Goal: Navigation & Orientation: Find specific page/section

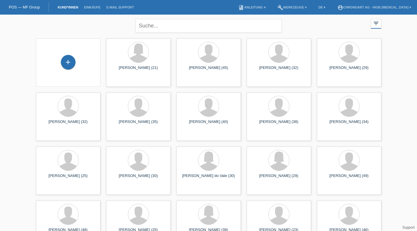
click at [89, 8] on link "Einkäufe" at bounding box center [92, 8] width 22 height 4
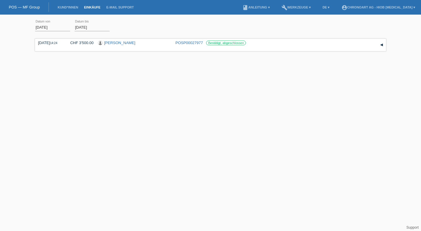
click at [67, 8] on link "Kund*innen" at bounding box center [68, 8] width 26 height 4
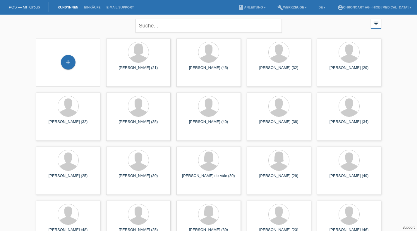
click at [377, 22] on icon "filter_list" at bounding box center [376, 23] width 6 height 6
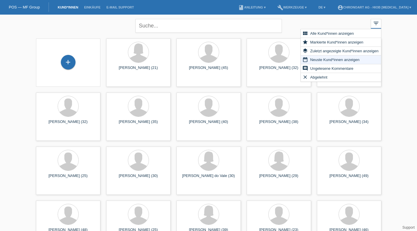
click at [326, 60] on span "Neuste Kund*innen anzeigen" at bounding box center [334, 59] width 51 height 7
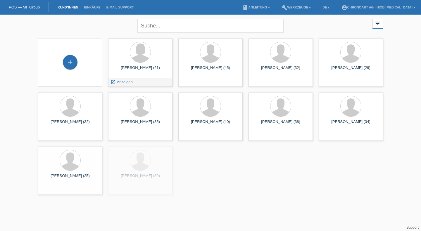
click at [132, 66] on div "Vivienne Brunner (21) launch Anzeigen" at bounding box center [140, 63] width 64 height 48
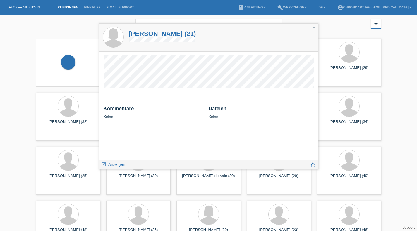
click at [315, 27] on icon "close" at bounding box center [314, 27] width 5 height 5
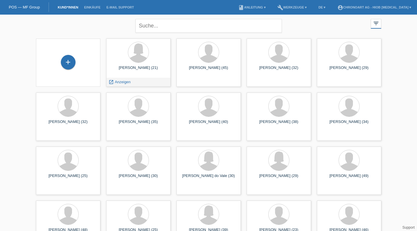
click at [119, 80] on span "Anzeigen" at bounding box center [123, 82] width 16 height 4
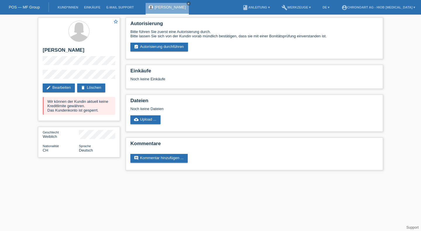
click at [187, 2] on icon "close" at bounding box center [188, 3] width 3 height 3
click at [74, 8] on link "Kund*innen" at bounding box center [68, 8] width 26 height 4
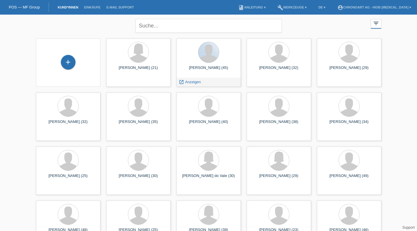
click at [210, 61] on div at bounding box center [208, 52] width 20 height 20
click at [202, 82] on div "launch Anzeigen" at bounding box center [190, 82] width 26 height 9
click at [190, 80] on span "Anzeigen" at bounding box center [193, 82] width 16 height 4
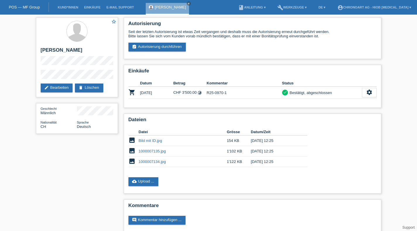
click at [187, 3] on icon "close" at bounding box center [188, 3] width 3 height 3
click at [68, 8] on link "Kund*innen" at bounding box center [68, 8] width 26 height 4
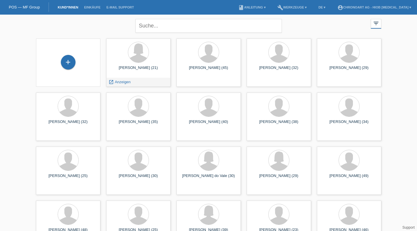
click at [120, 83] on span "Anzeigen" at bounding box center [123, 82] width 16 height 4
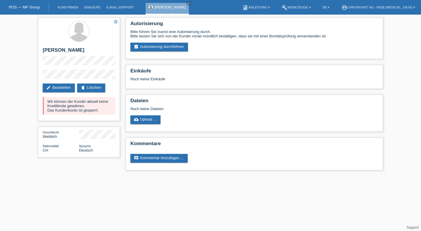
click at [187, 3] on icon "close" at bounding box center [188, 3] width 3 height 3
